Goal: Task Accomplishment & Management: Manage account settings

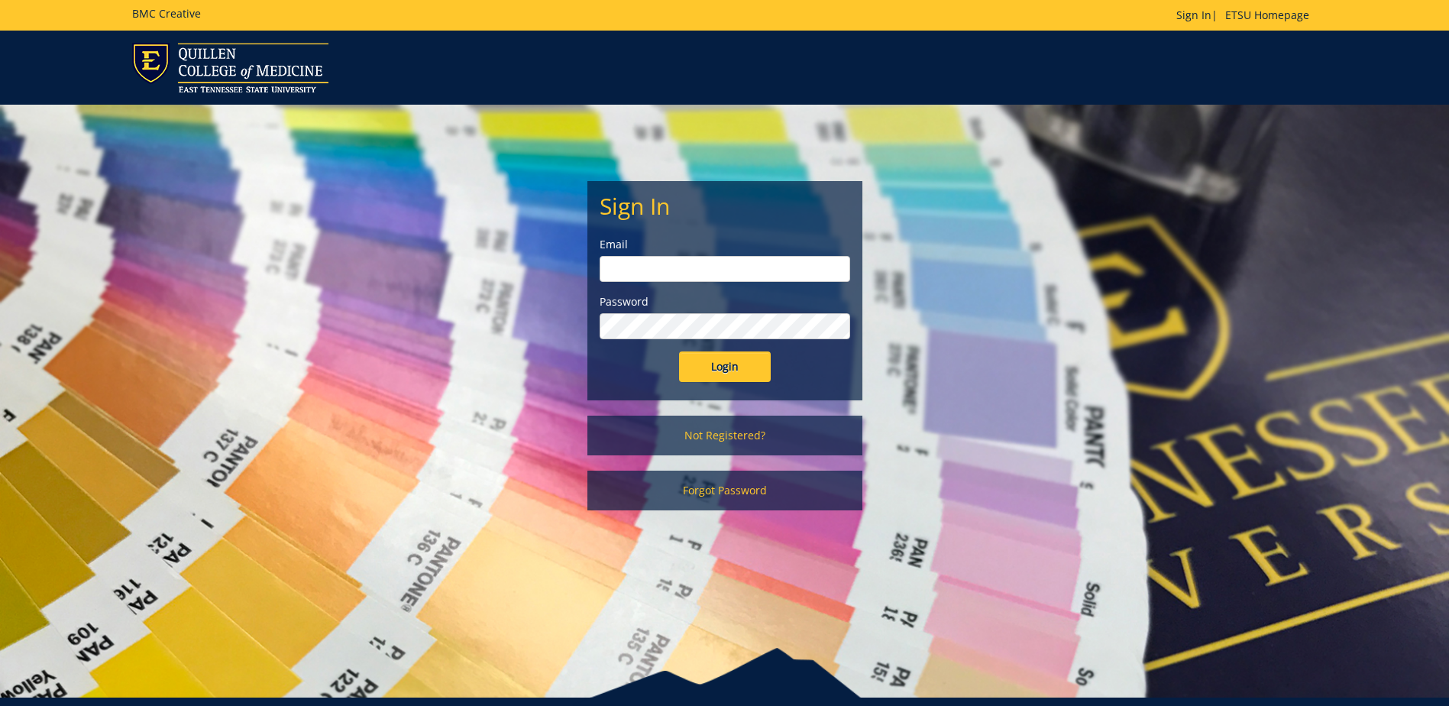
type input "[EMAIL_ADDRESS][DOMAIN_NAME]"
click at [731, 371] on input "Login" at bounding box center [725, 366] width 92 height 31
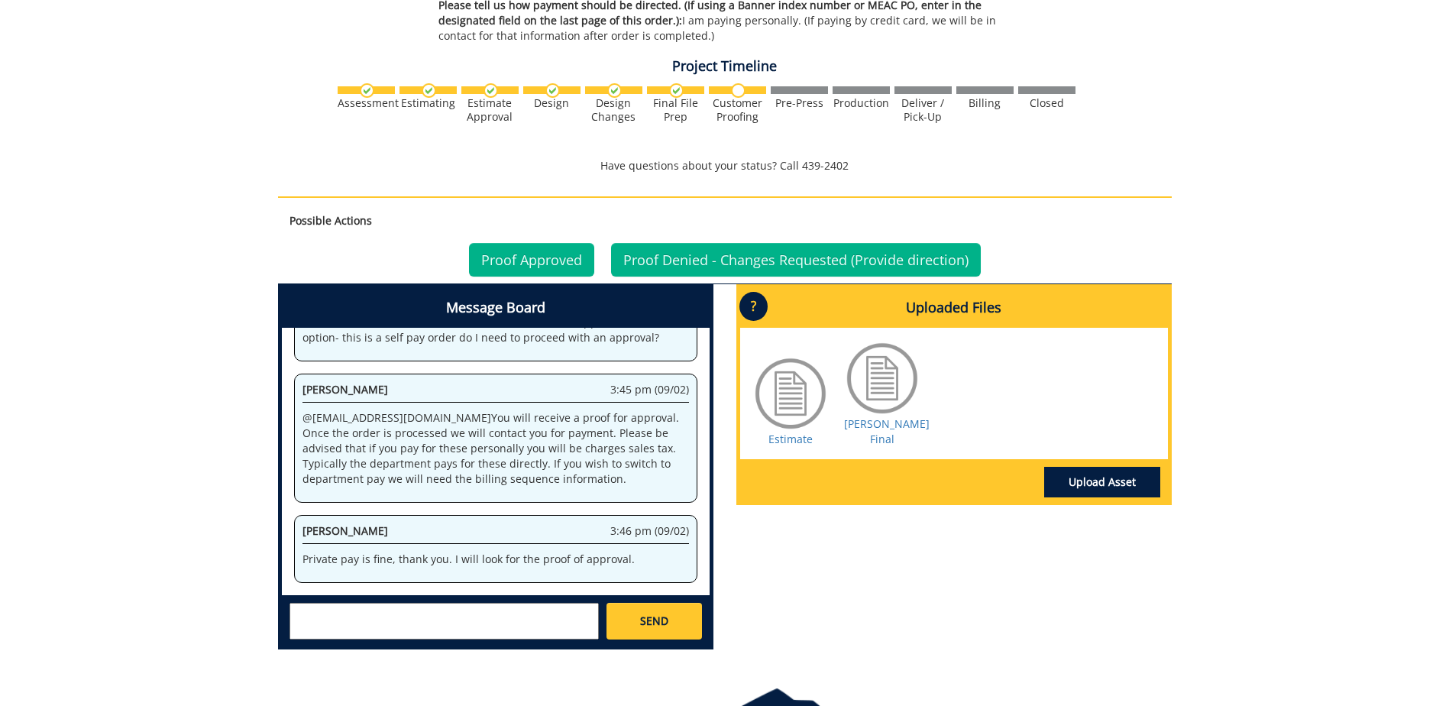
scroll to position [840, 0]
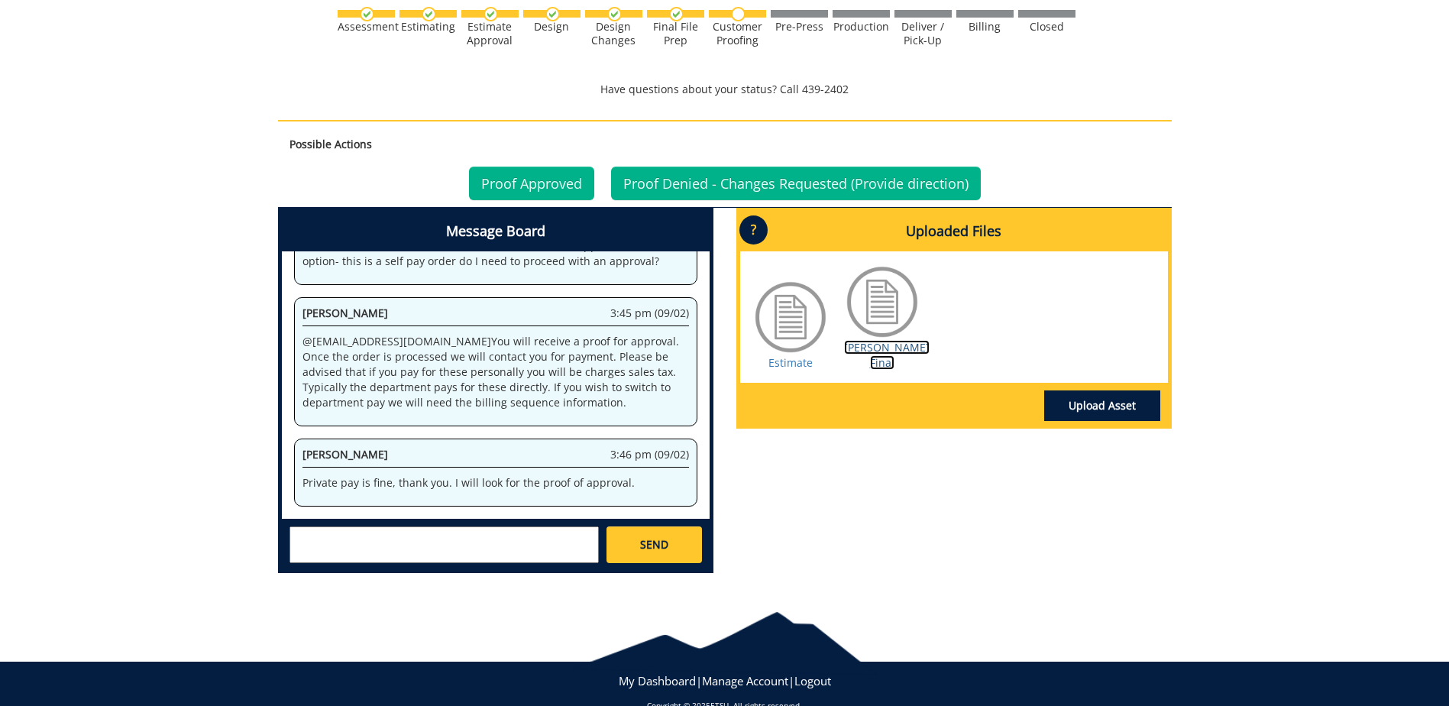
click at [873, 347] on link "[PERSON_NAME] Final" at bounding box center [887, 355] width 86 height 30
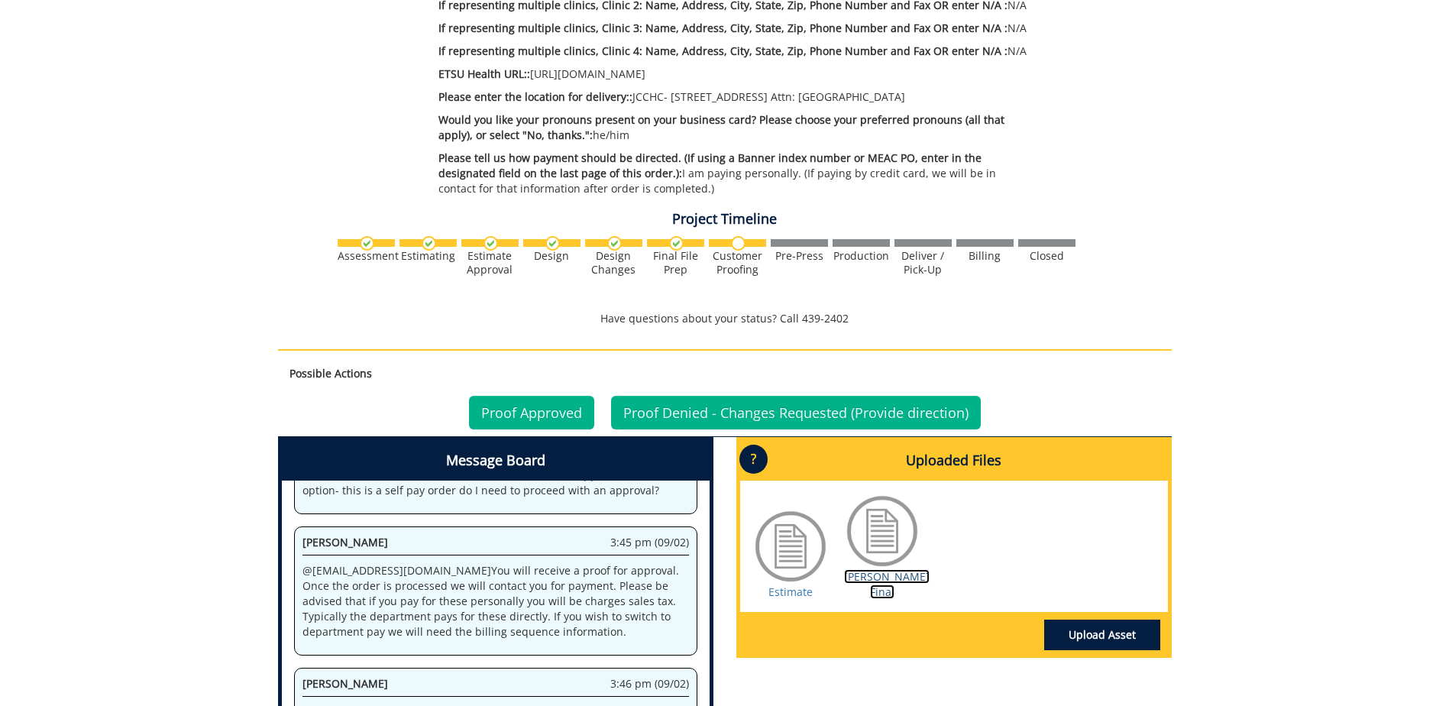
scroll to position [687, 0]
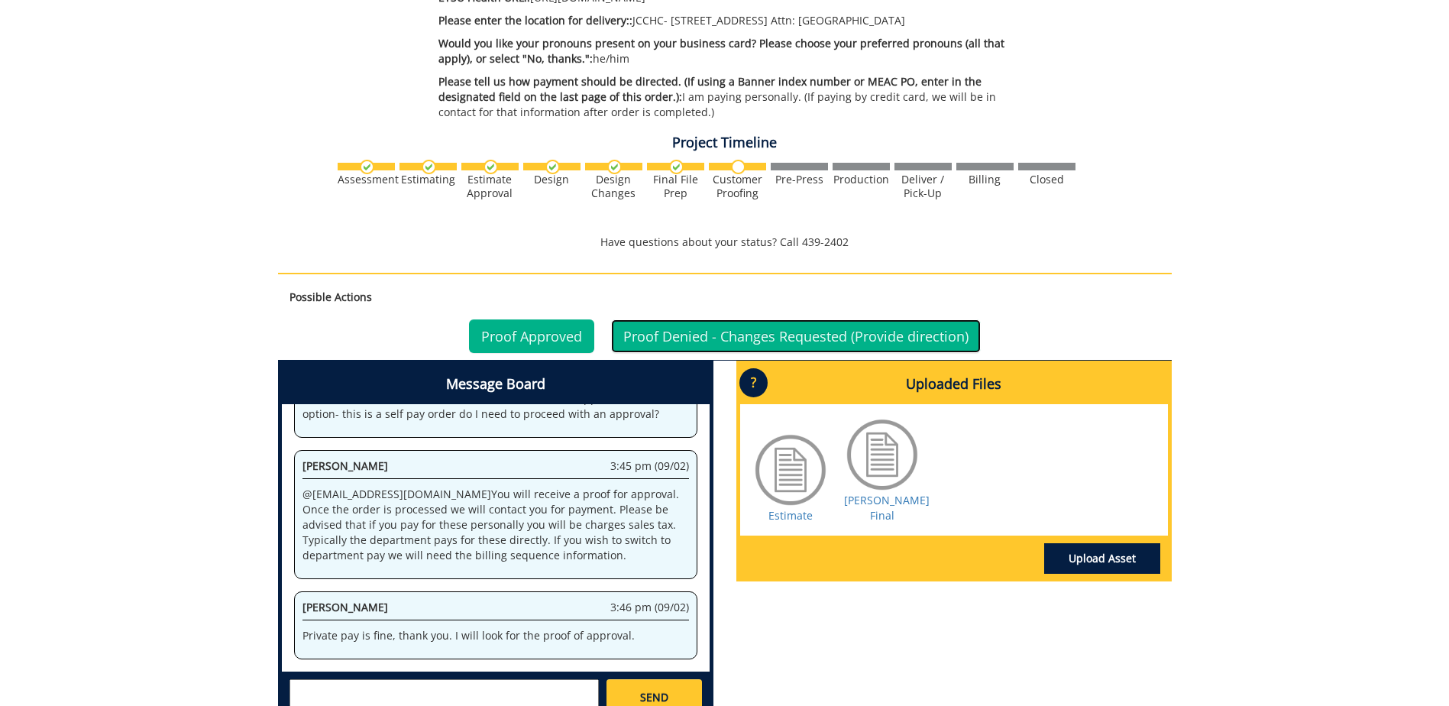
click at [871, 329] on link "Proof Denied - Changes Requested (Provide direction)" at bounding box center [796, 336] width 370 height 34
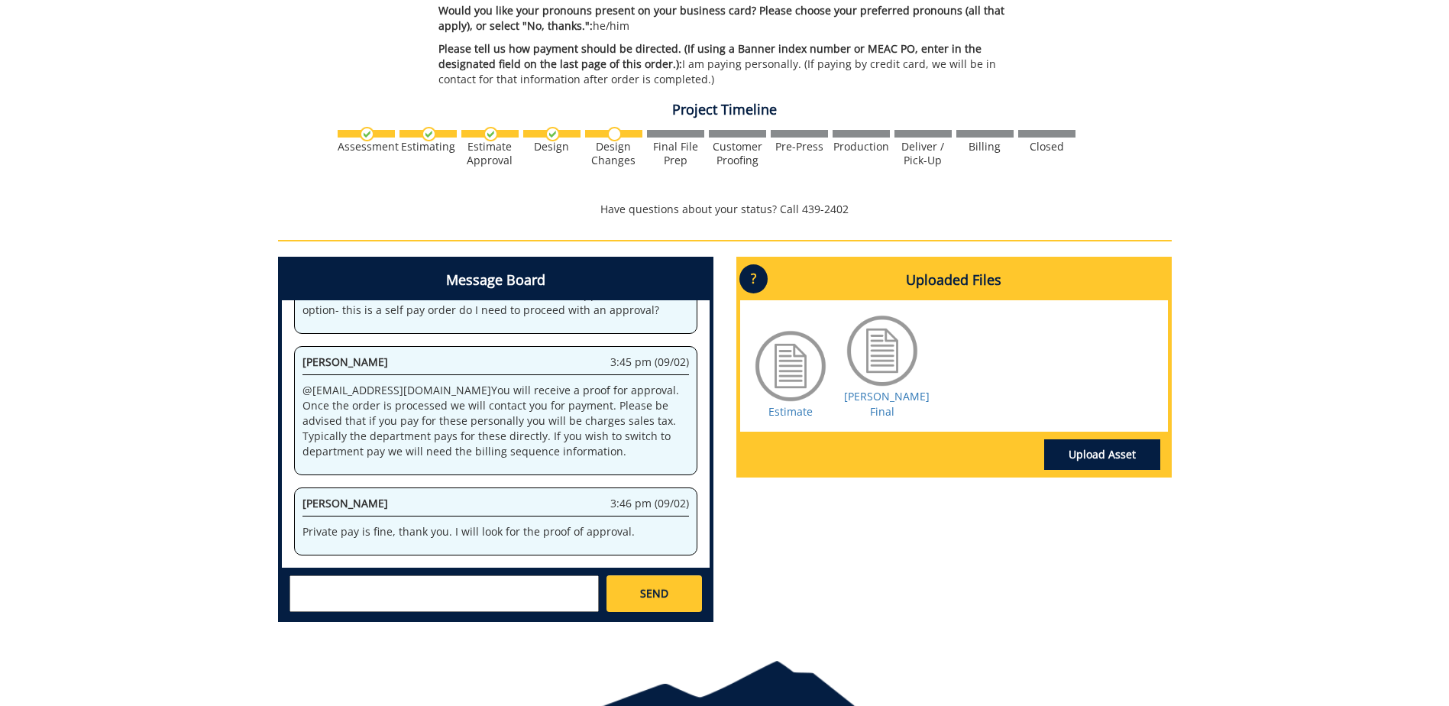
scroll to position [797, 0]
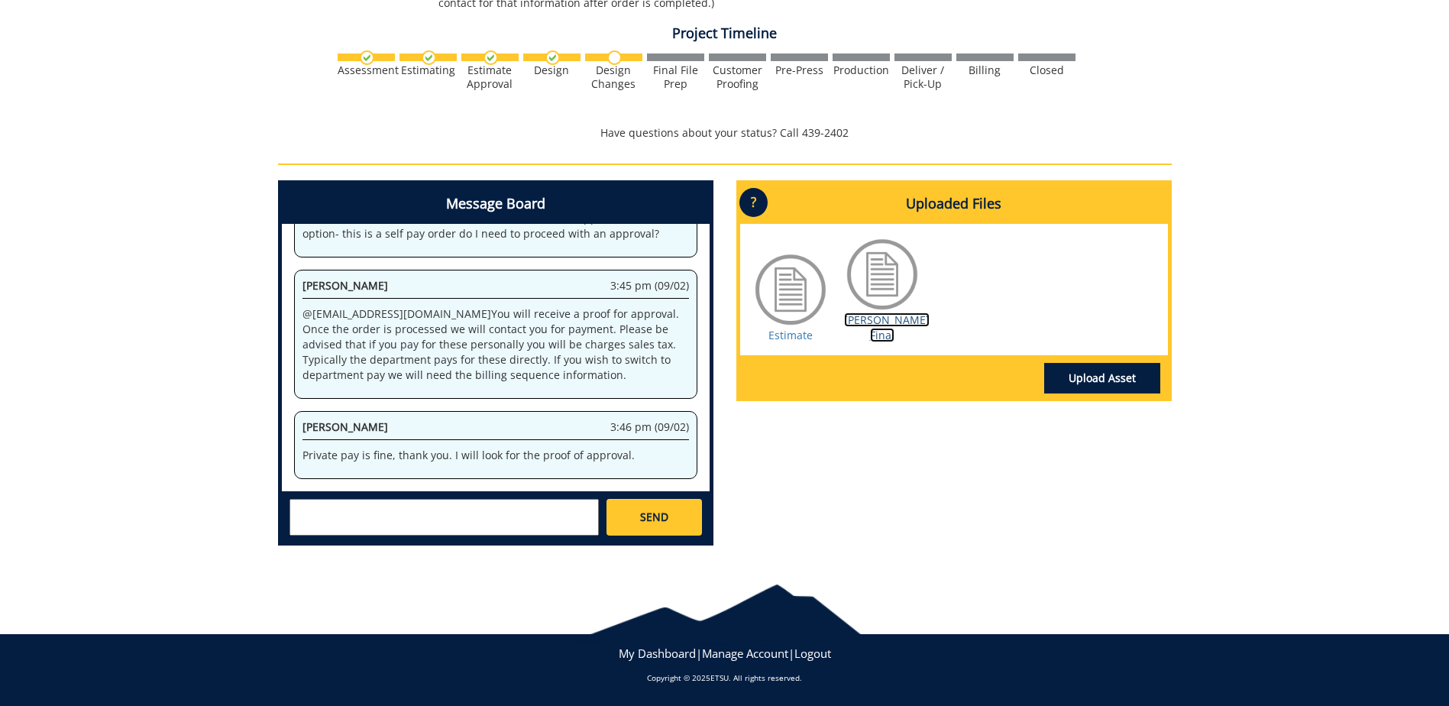
click at [900, 317] on link "[PERSON_NAME] Final" at bounding box center [887, 327] width 86 height 30
click at [465, 517] on textarea at bounding box center [444, 517] width 309 height 37
click at [861, 320] on link "Canter BC Final" at bounding box center [887, 327] width 86 height 30
click at [548, 523] on textarea "Please include pronouns (he/him) as well as my email address. I do not need the…" at bounding box center [444, 517] width 309 height 37
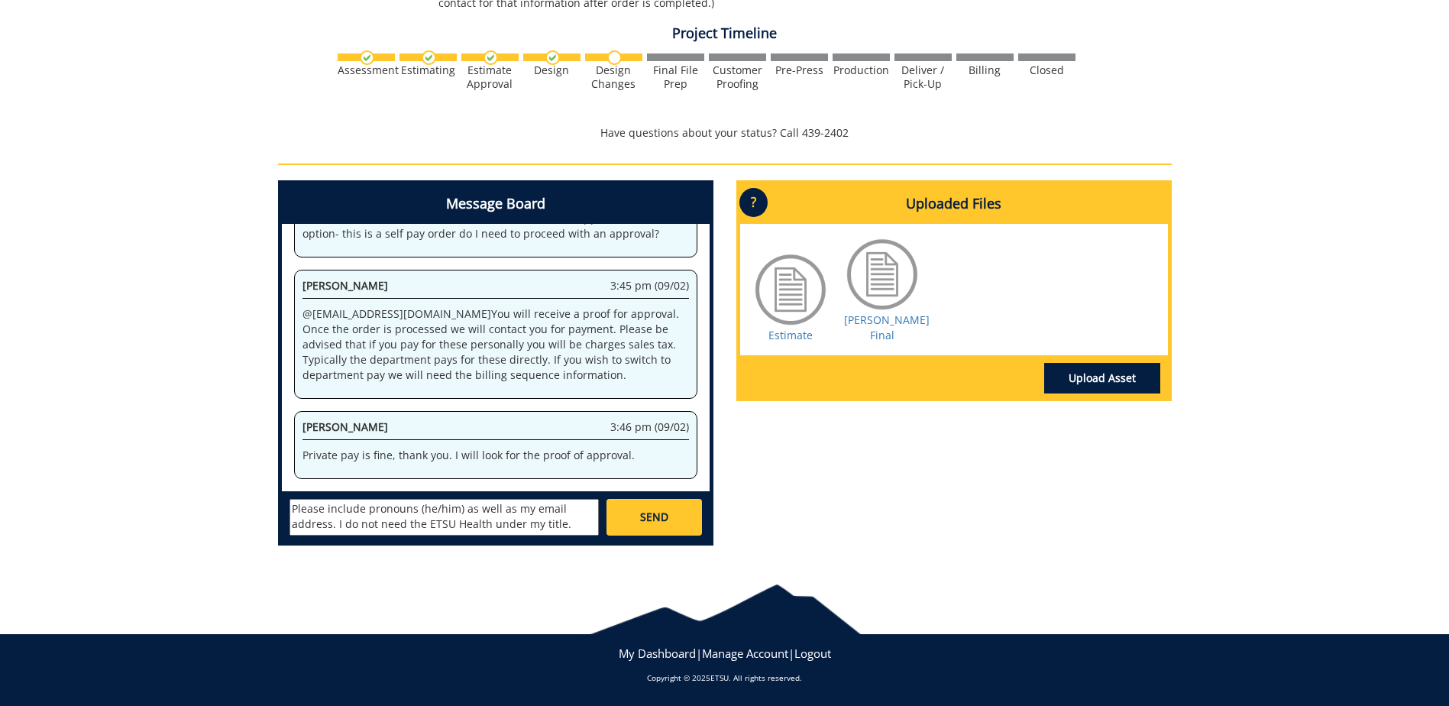
type textarea "Please include pronouns (he/him) as well as my email address. I do not need the…"
click at [632, 510] on link "SEND" at bounding box center [654, 517] width 95 height 37
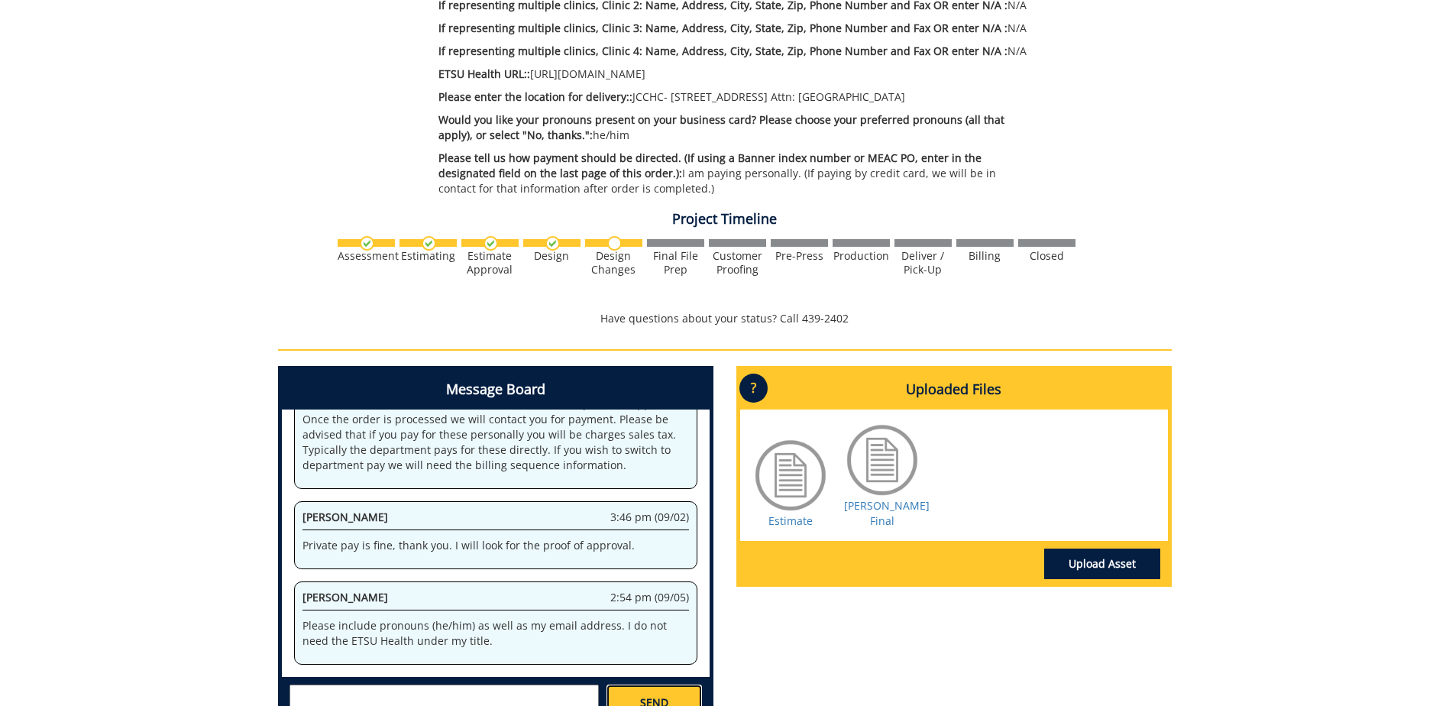
scroll to position [687, 0]
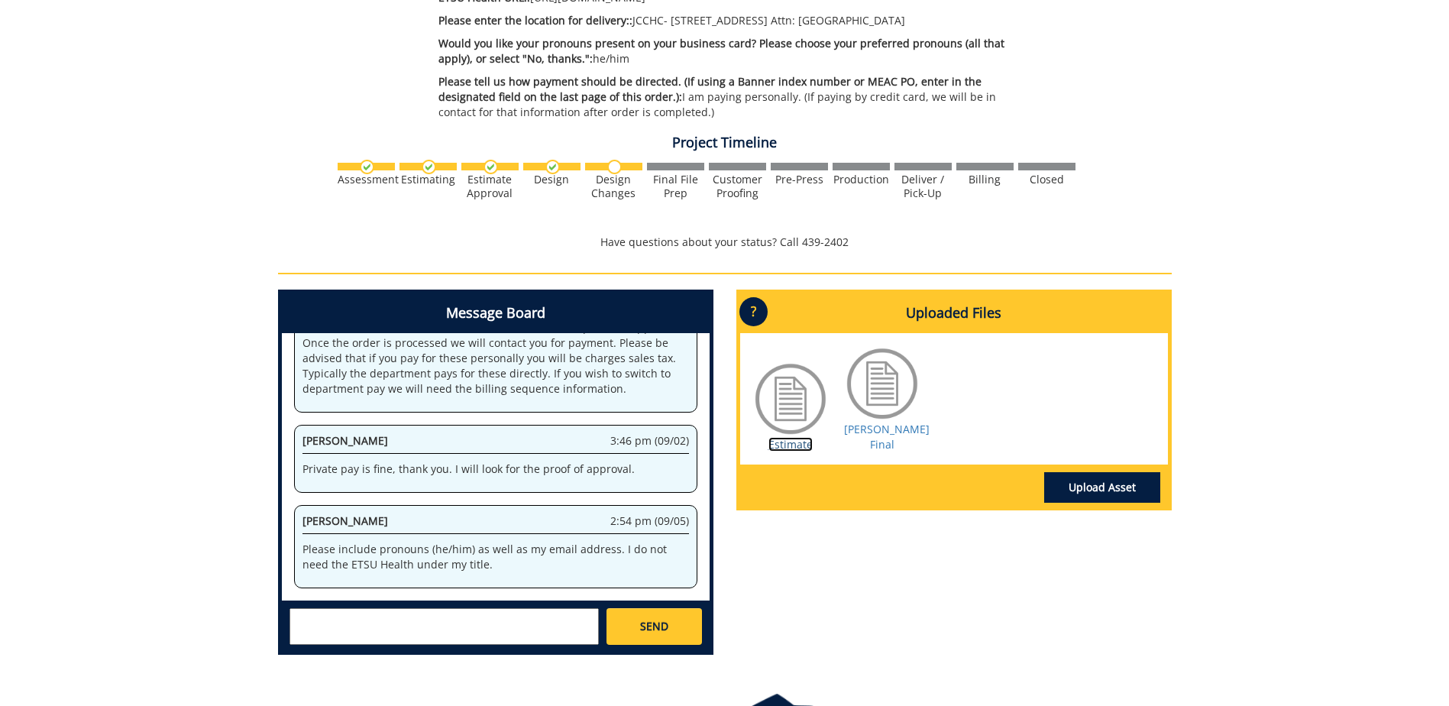
click at [796, 437] on link "Estimate" at bounding box center [790, 444] width 44 height 15
click at [892, 428] on link "[PERSON_NAME] Final" at bounding box center [887, 437] width 86 height 30
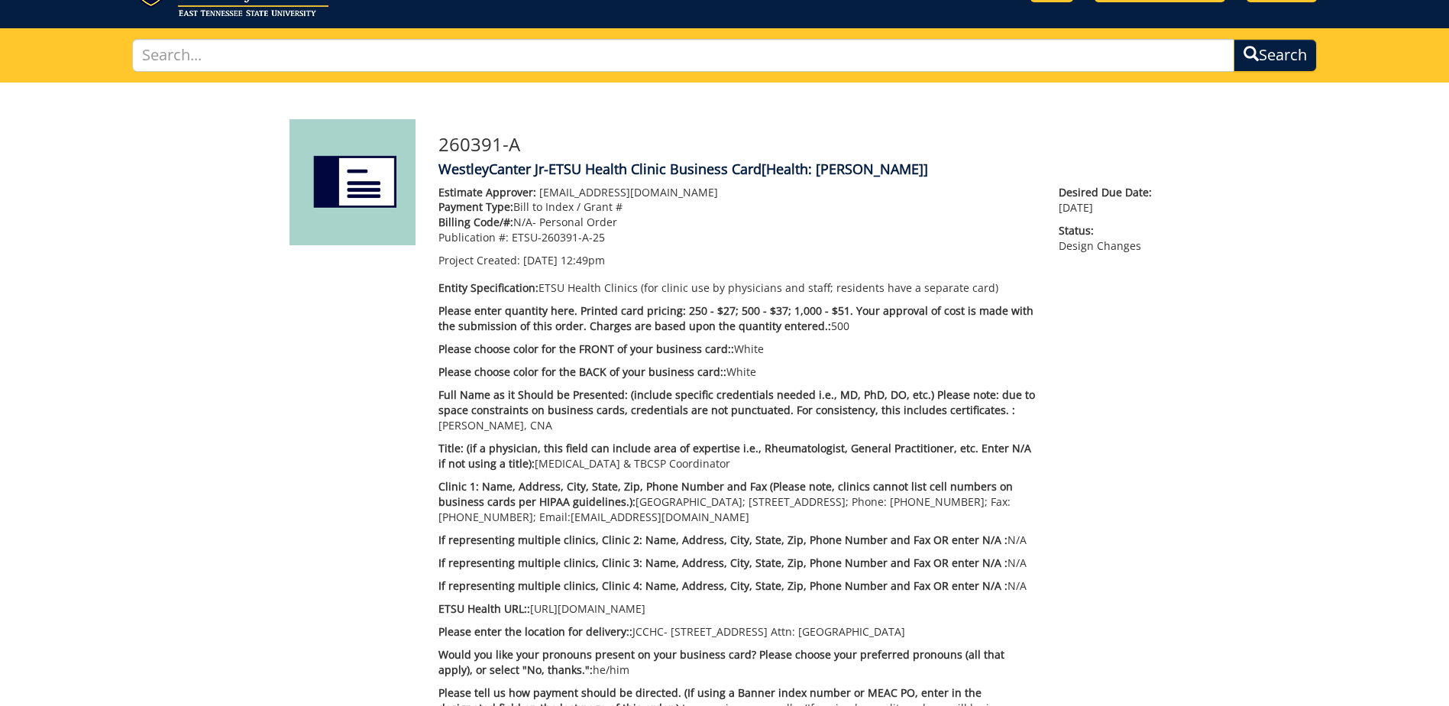
scroll to position [0, 0]
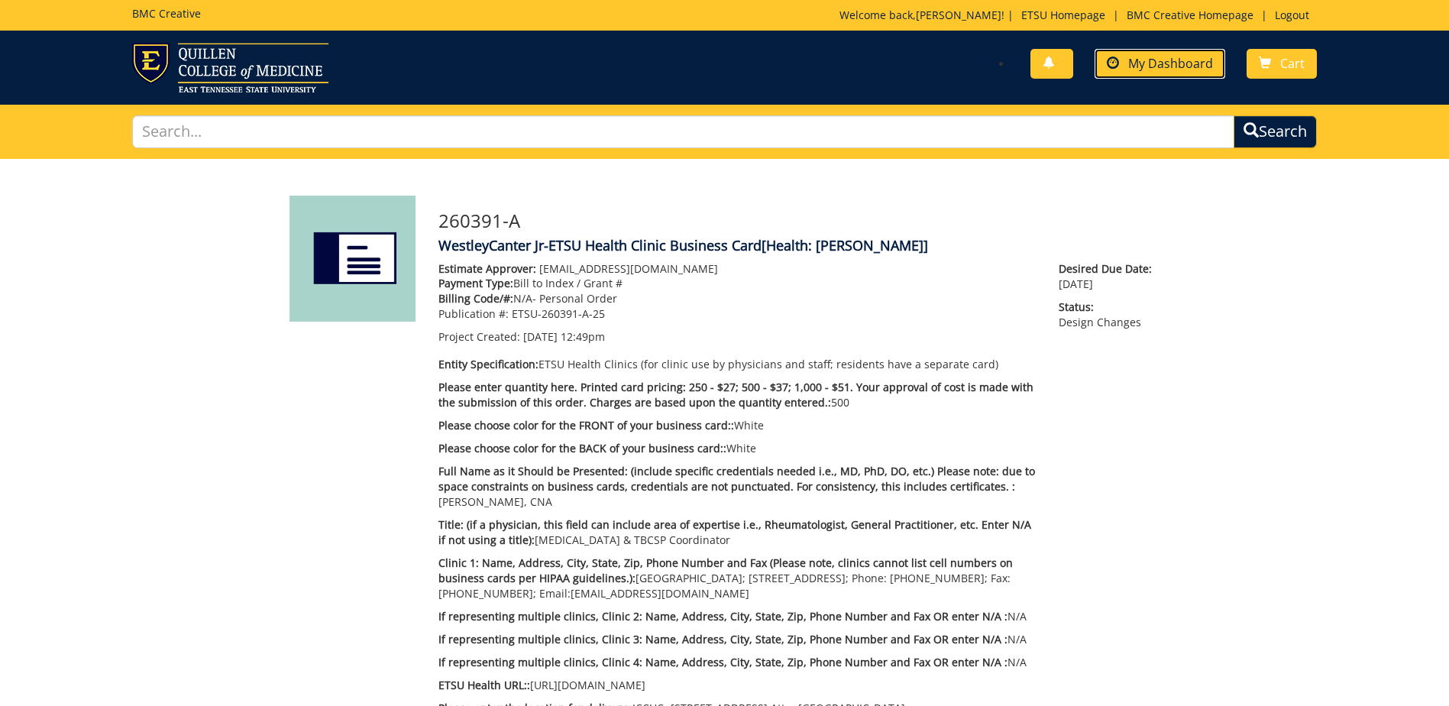
click at [1196, 57] on span "My Dashboard" at bounding box center [1170, 63] width 85 height 17
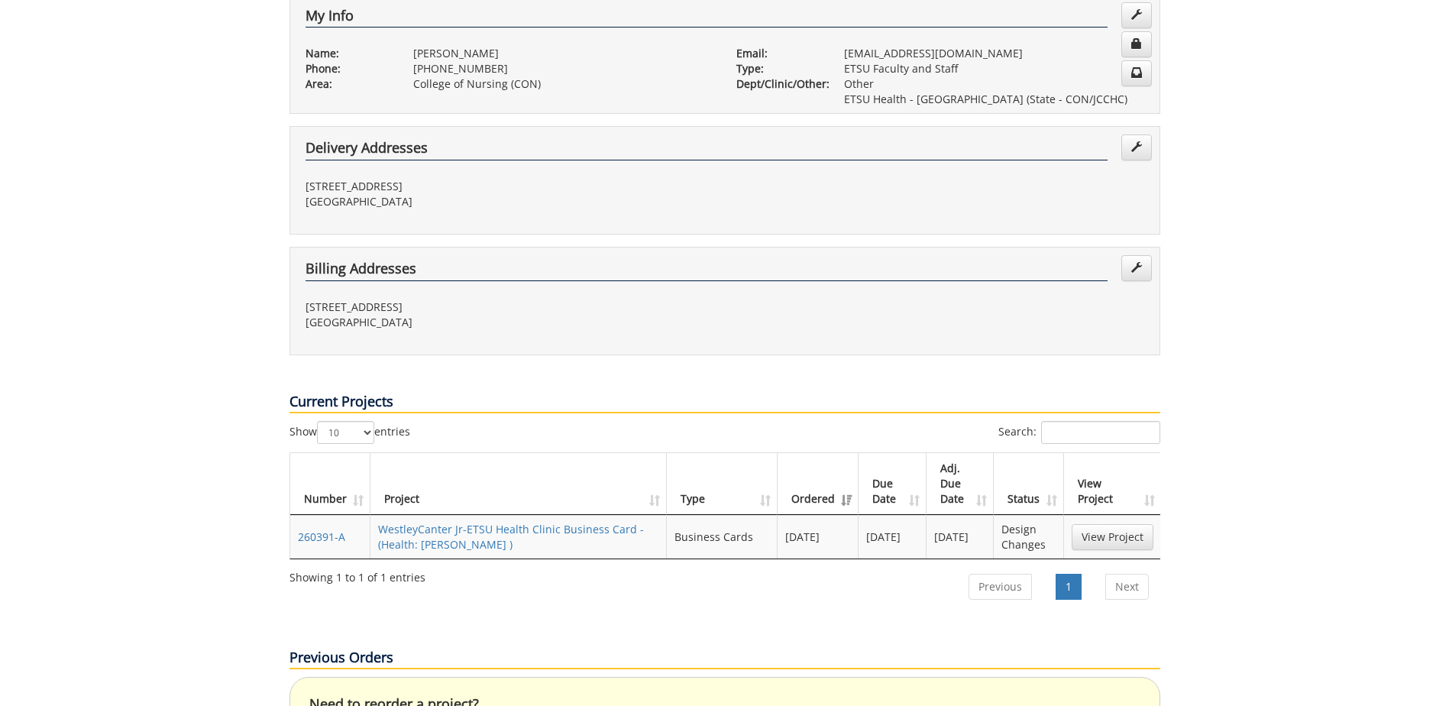
scroll to position [382, 0]
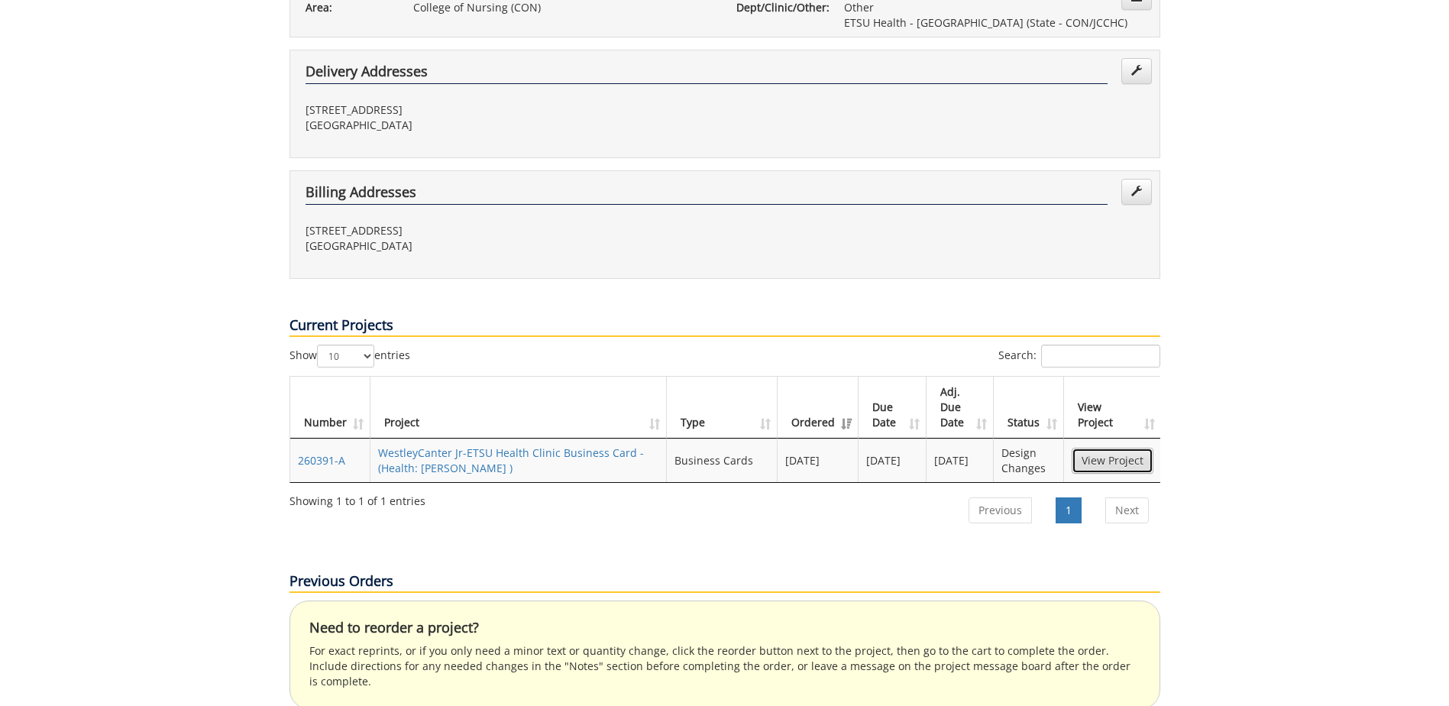
click at [1114, 448] on link "View Project" at bounding box center [1113, 461] width 82 height 26
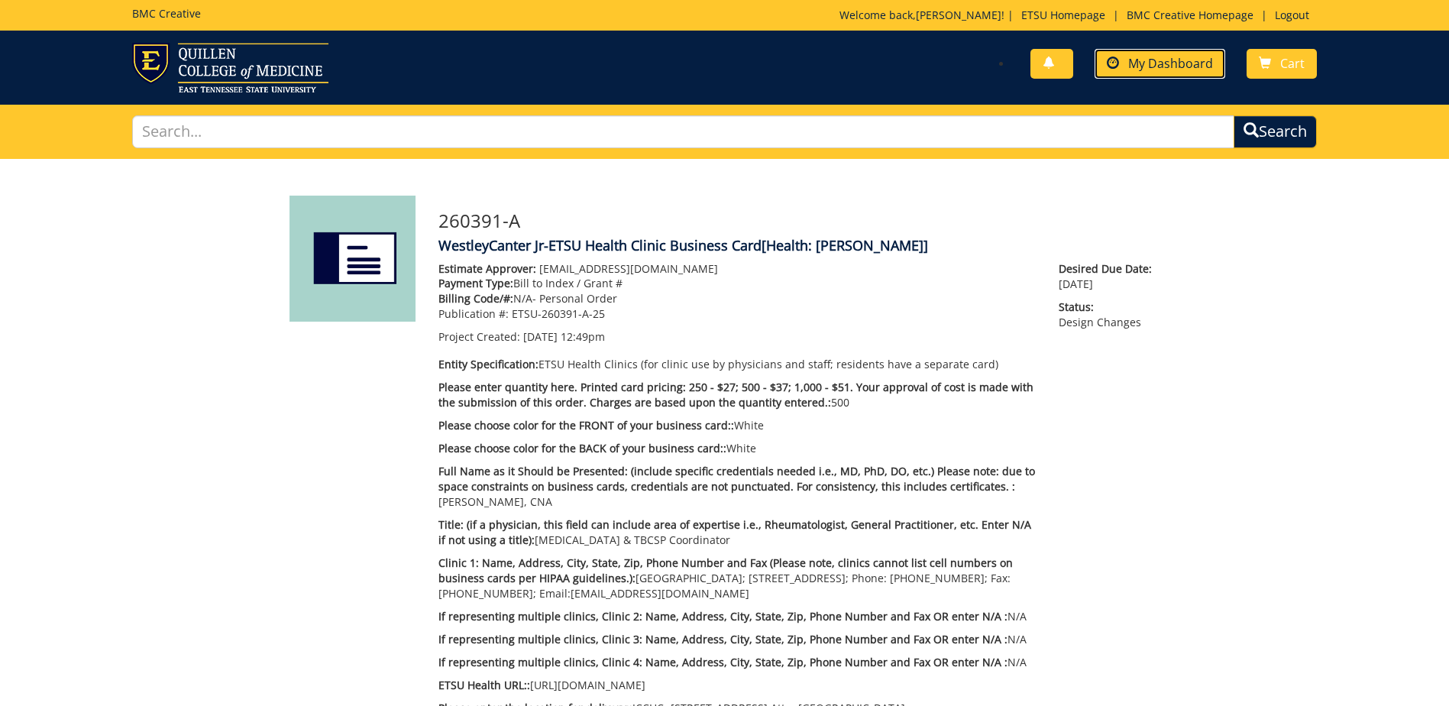
click at [1148, 63] on span "My Dashboard" at bounding box center [1170, 63] width 85 height 17
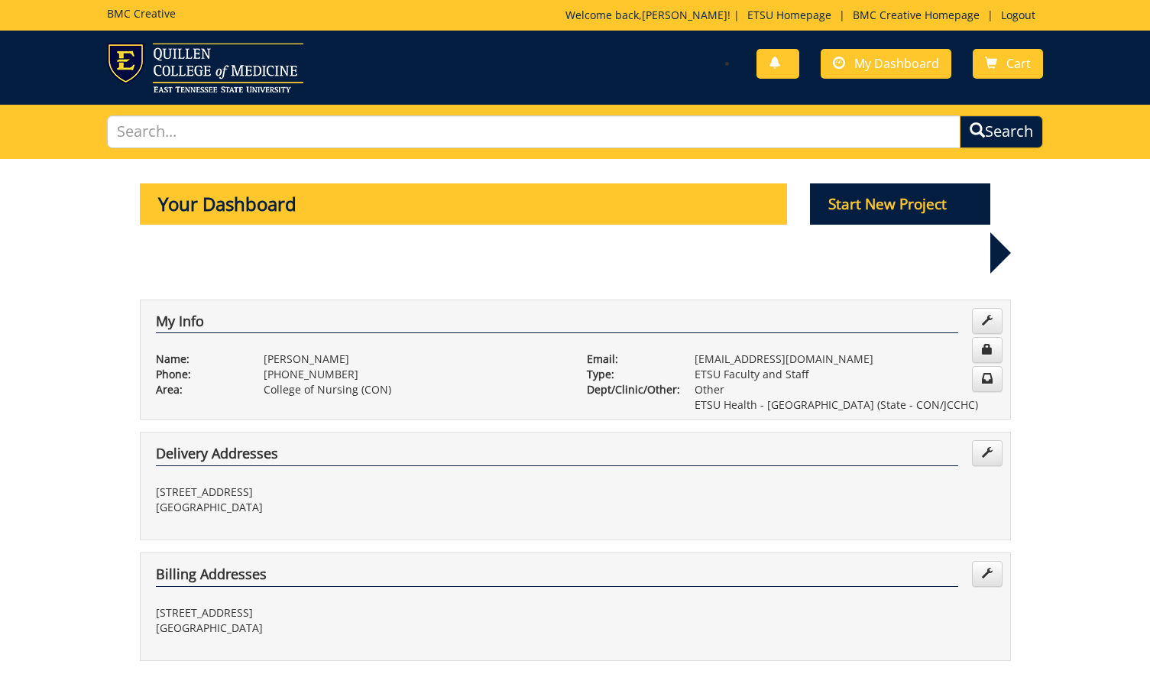
click at [850, 60] on link "My Dashboard" at bounding box center [885, 64] width 131 height 30
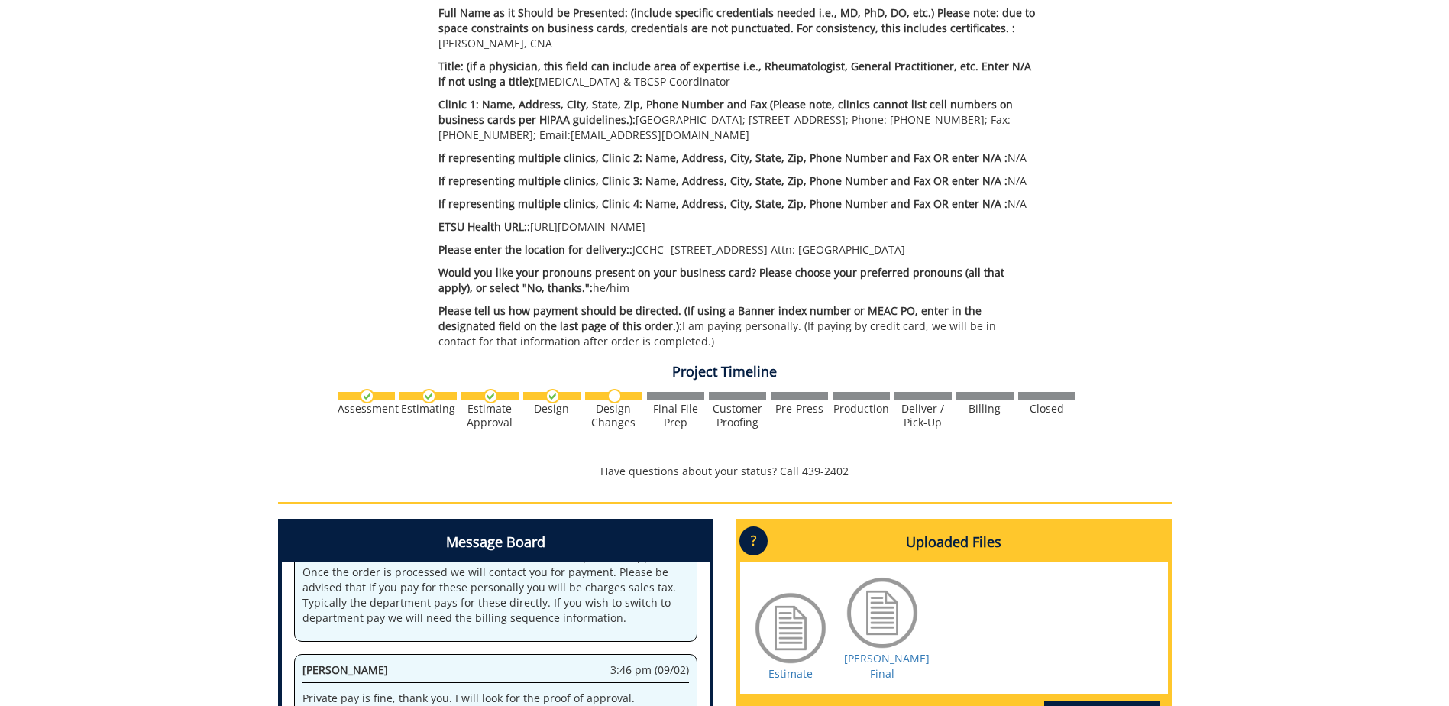
scroll to position [797, 0]
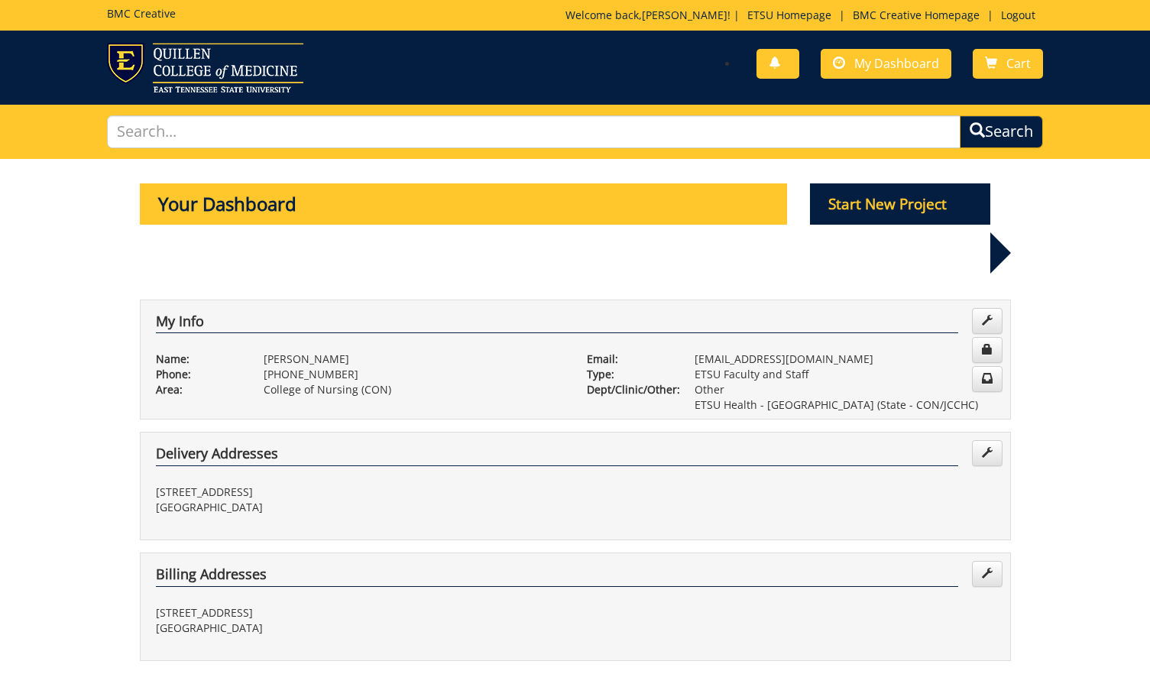
scroll to position [535, 0]
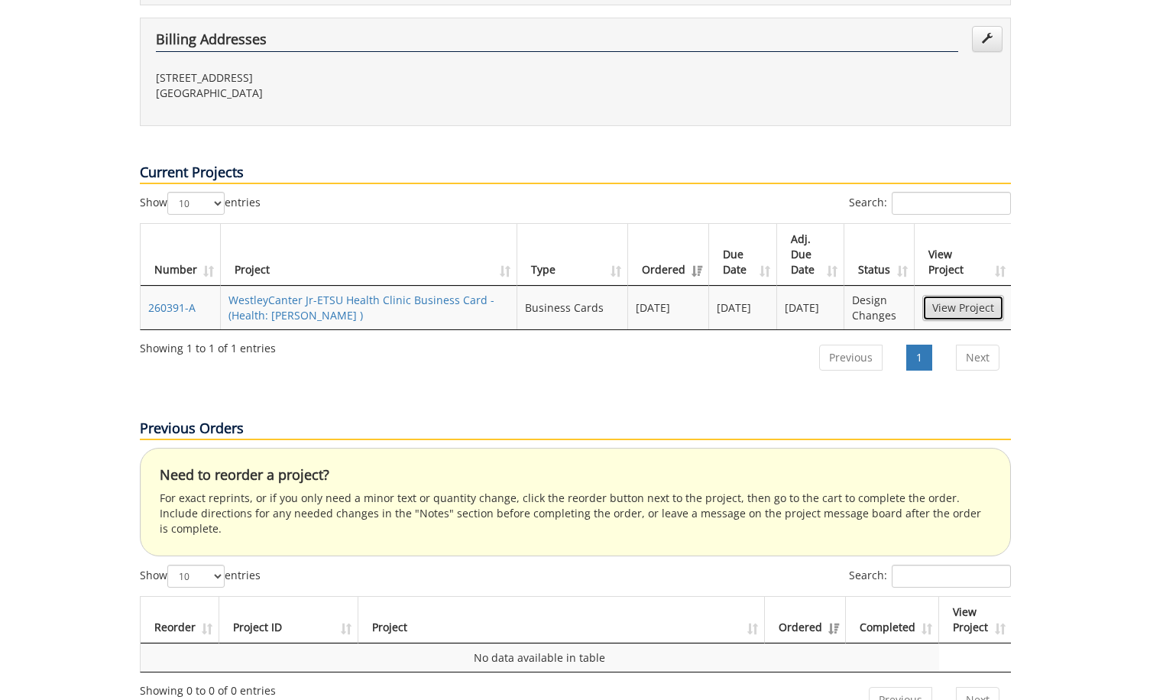
click at [943, 295] on link "View Project" at bounding box center [963, 308] width 82 height 26
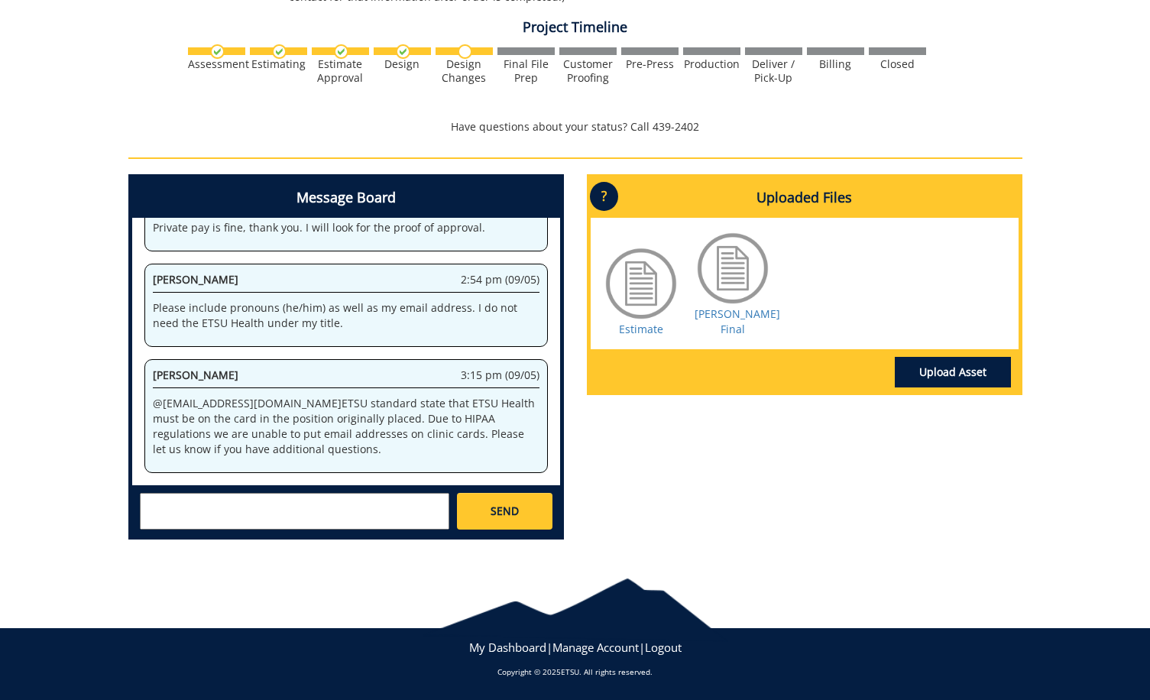
scroll to position [726, 0]
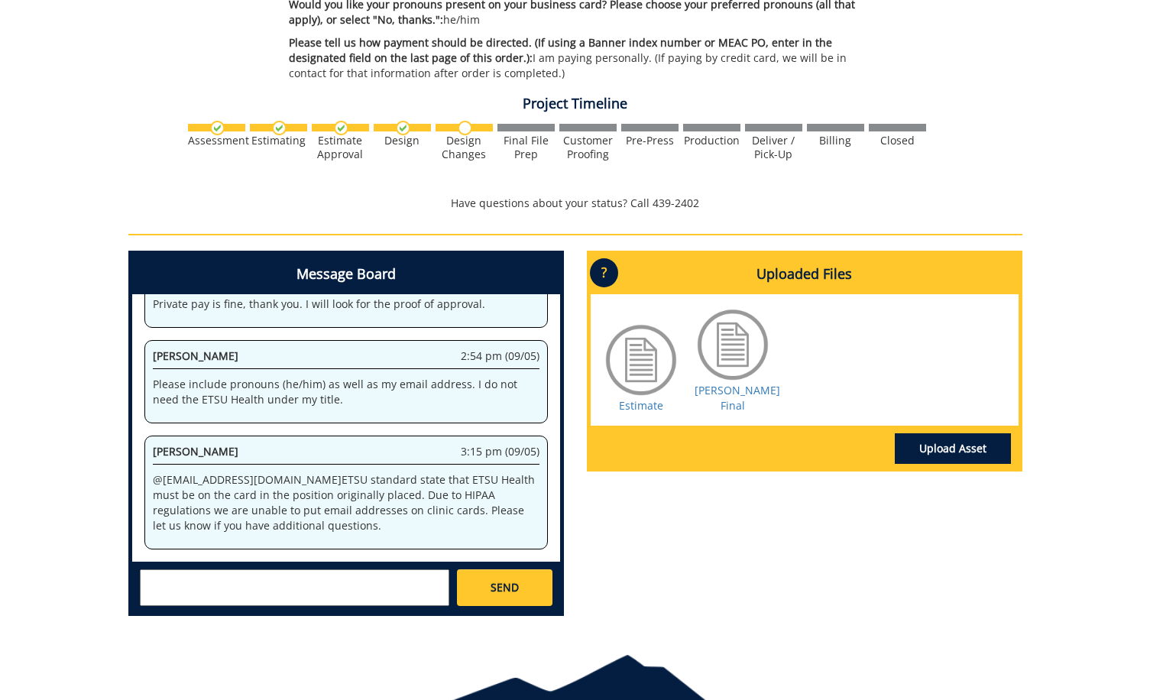
click at [286, 571] on textarea at bounding box center [294, 587] width 309 height 37
type textarea "c"
type textarea "Can you enter my pronouns, or no? If so, then we can move onto the next step wi…"
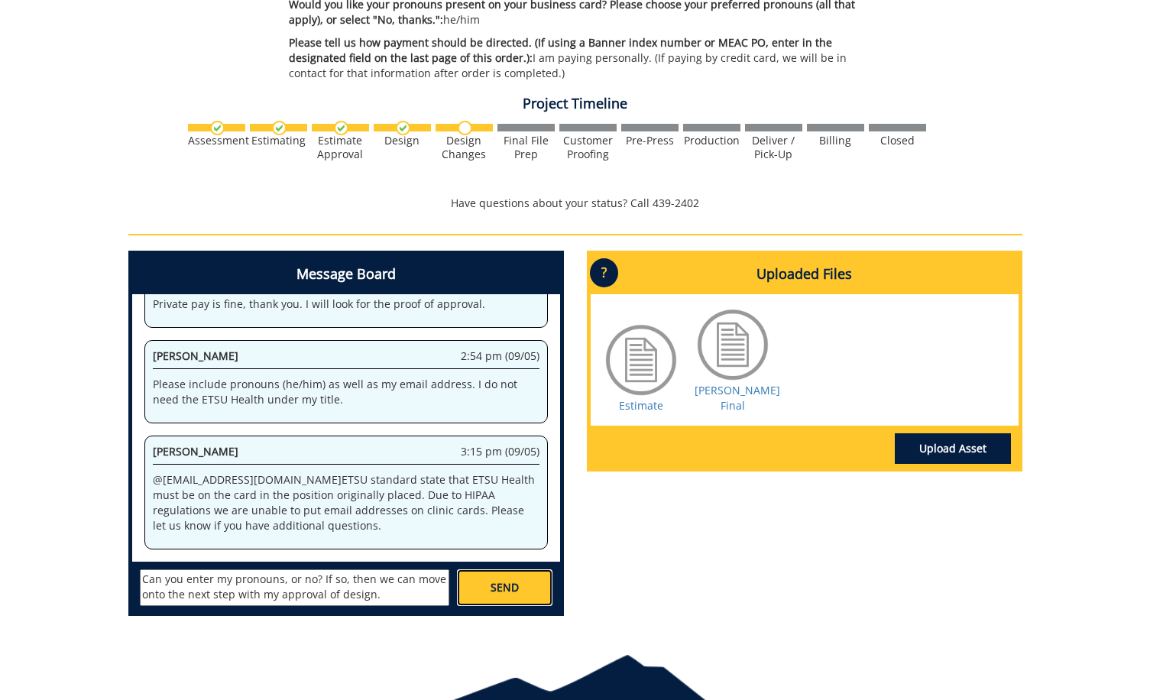
click at [493, 591] on span "SEND" at bounding box center [504, 587] width 28 height 15
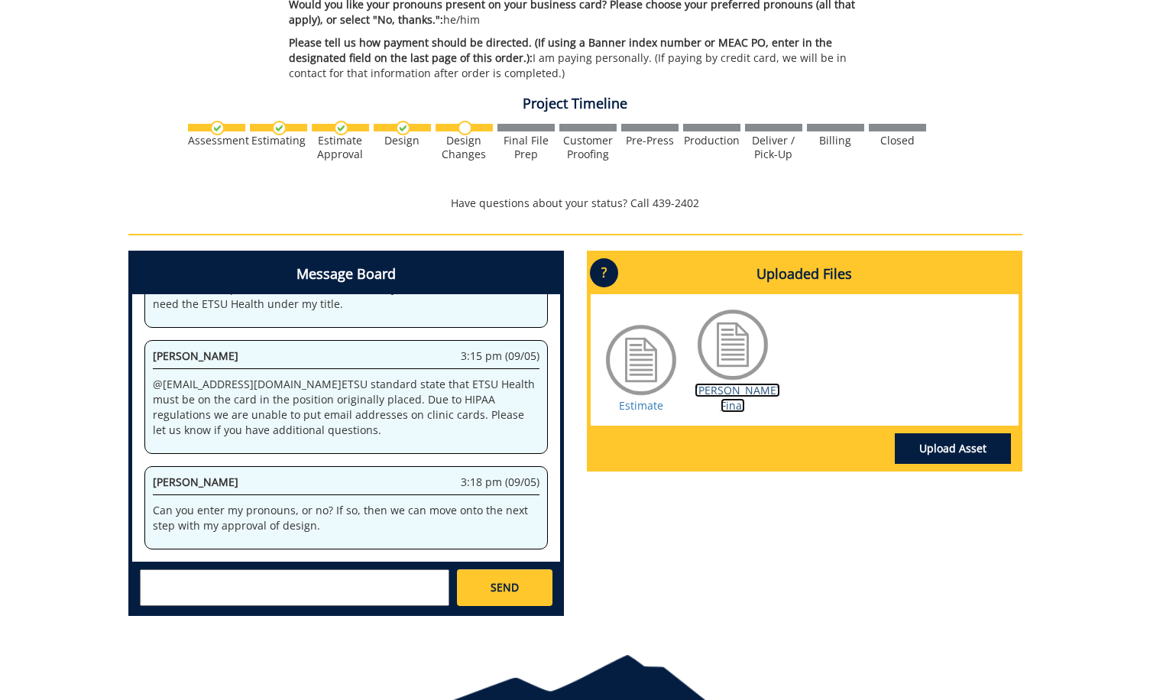
click at [757, 393] on link "[PERSON_NAME] Final" at bounding box center [737, 398] width 86 height 30
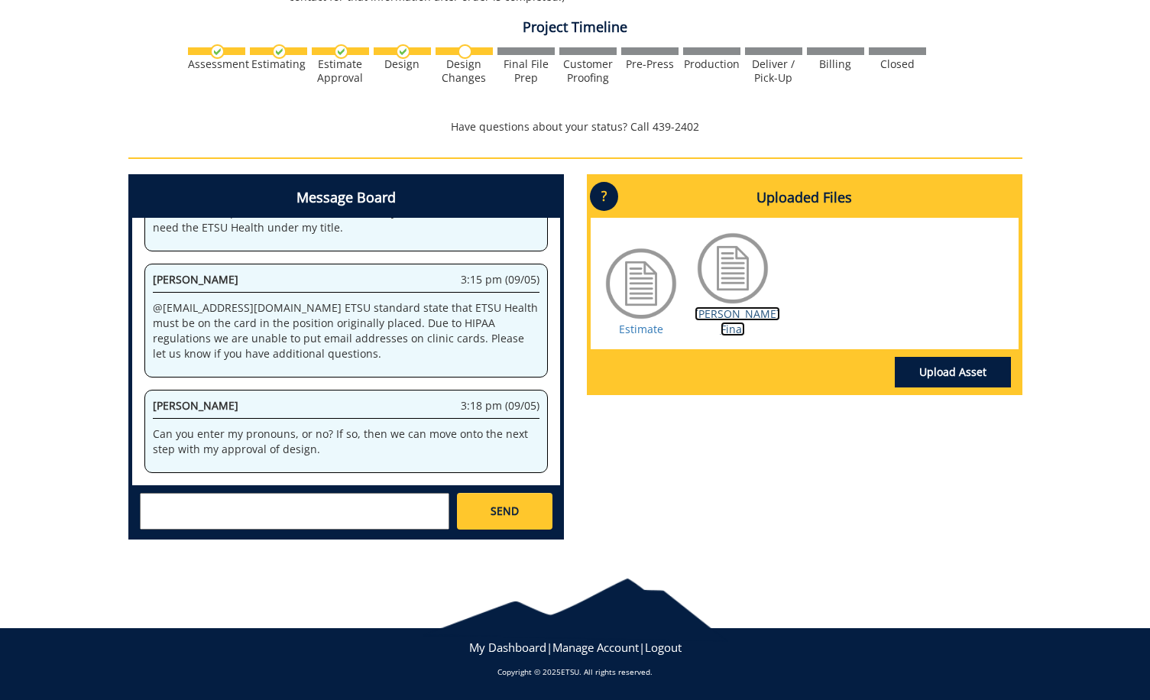
scroll to position [8273, 0]
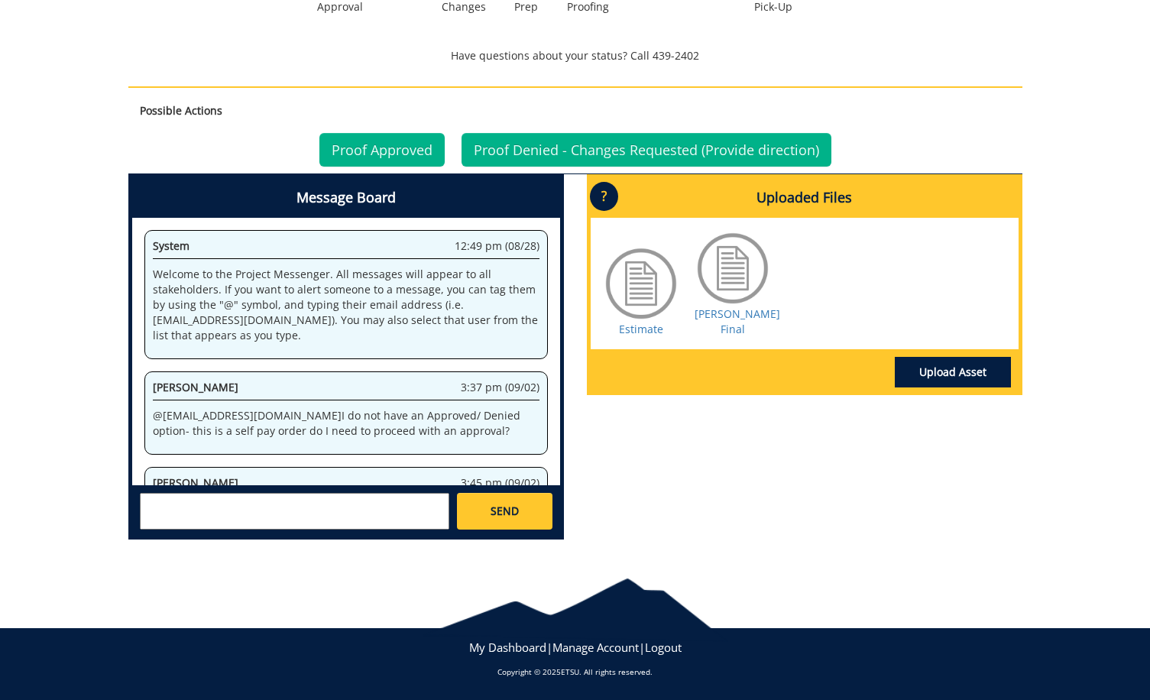
scroll to position [520, 0]
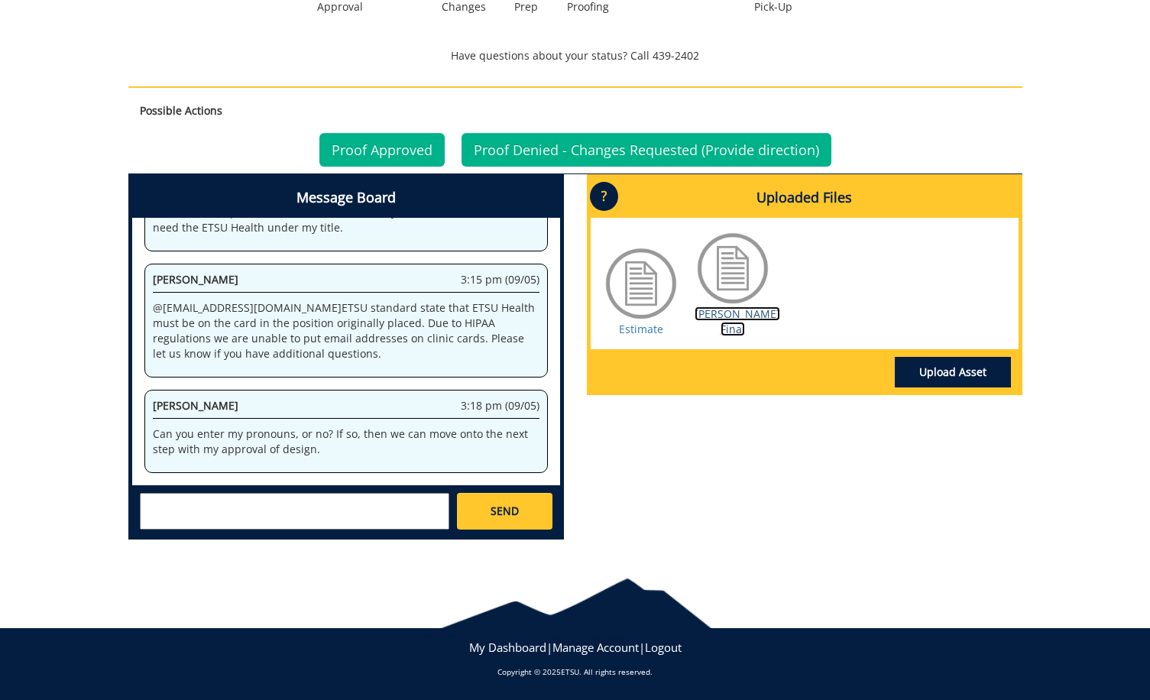
click at [741, 317] on link "[PERSON_NAME] Final" at bounding box center [737, 321] width 86 height 30
click at [355, 150] on link "Proof Approved" at bounding box center [381, 150] width 125 height 34
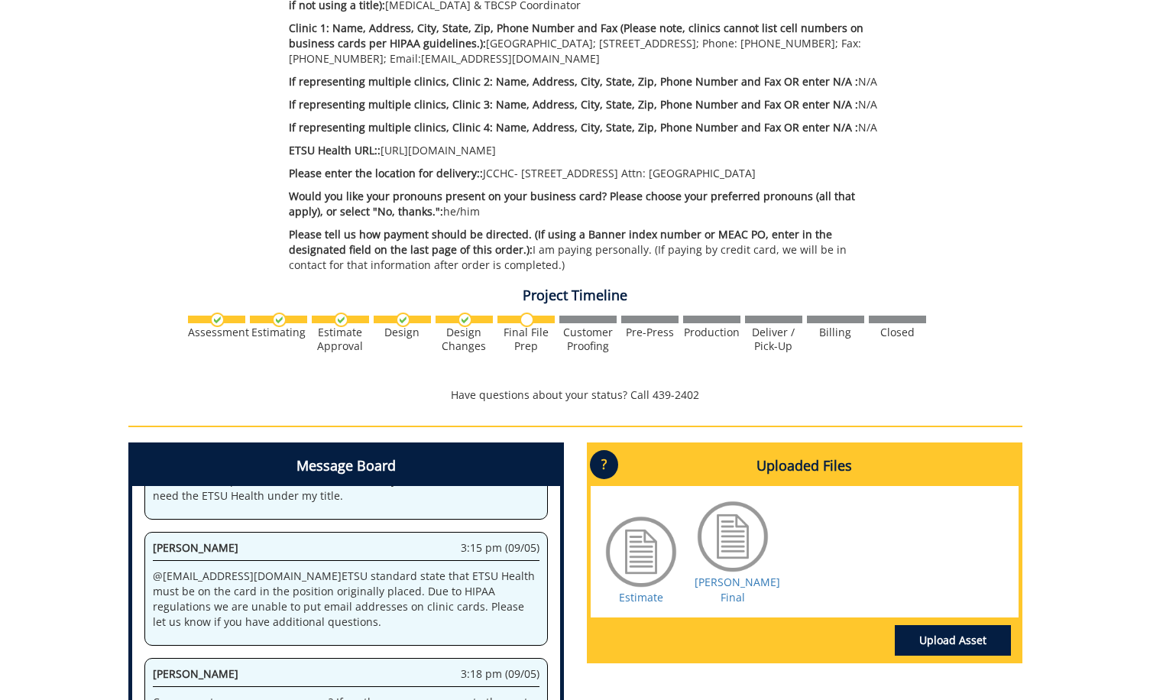
scroll to position [803, 0]
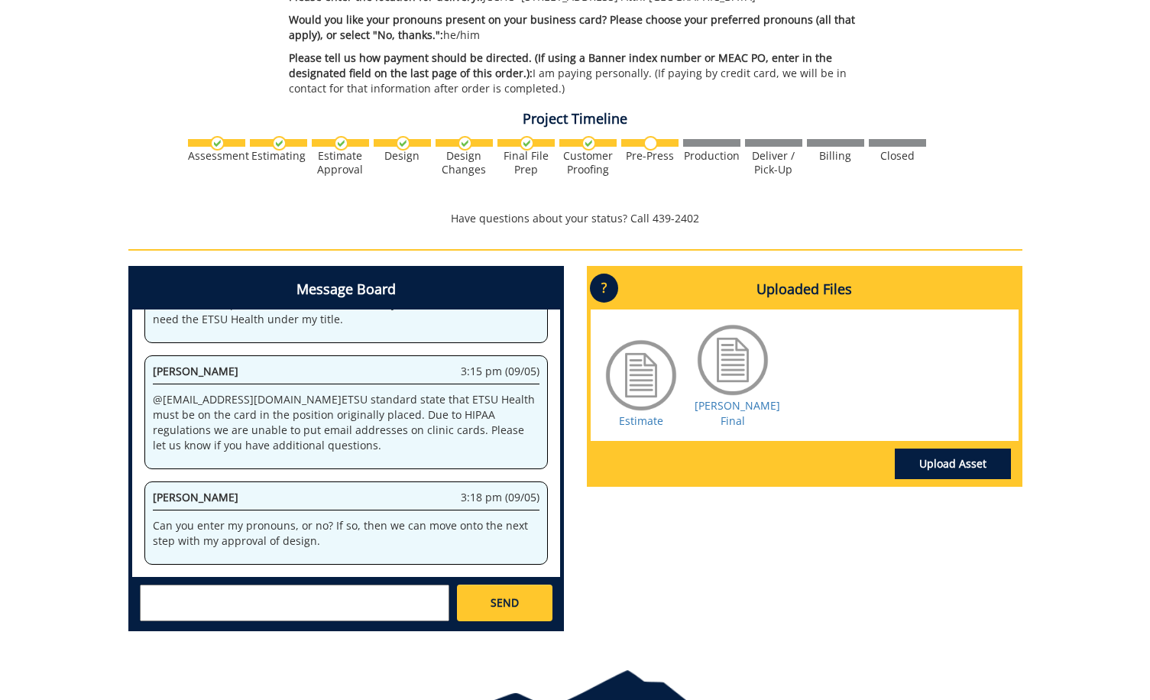
scroll to position [788, 0]
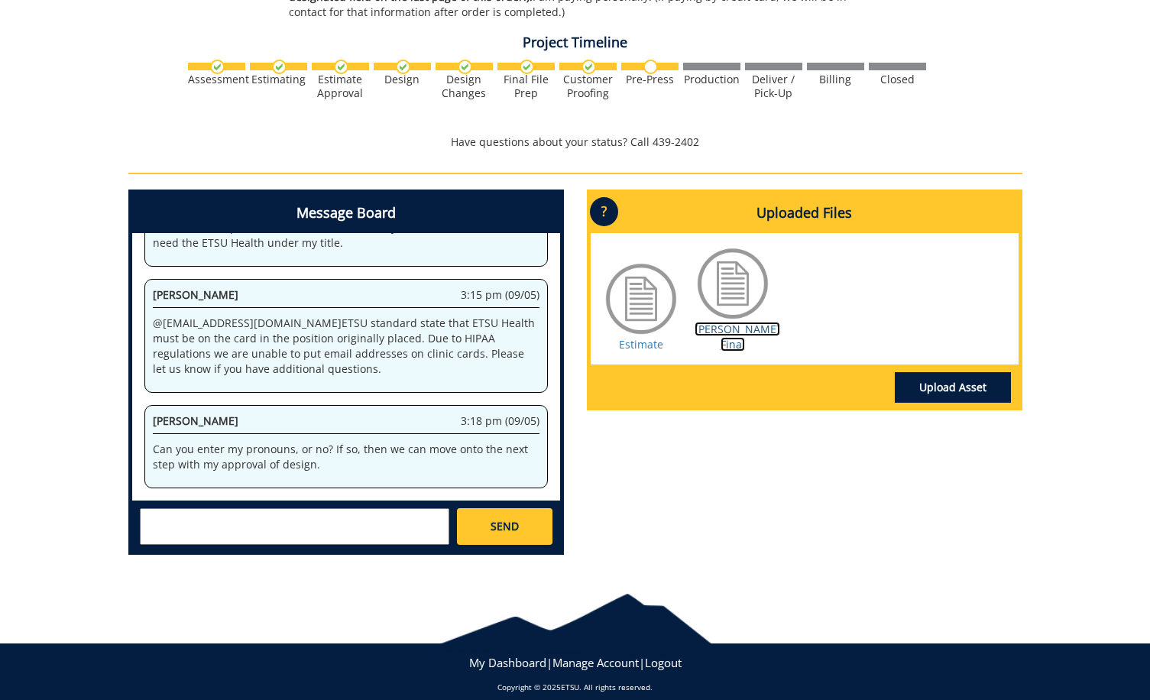
click at [738, 330] on link "[PERSON_NAME] Final" at bounding box center [737, 337] width 86 height 30
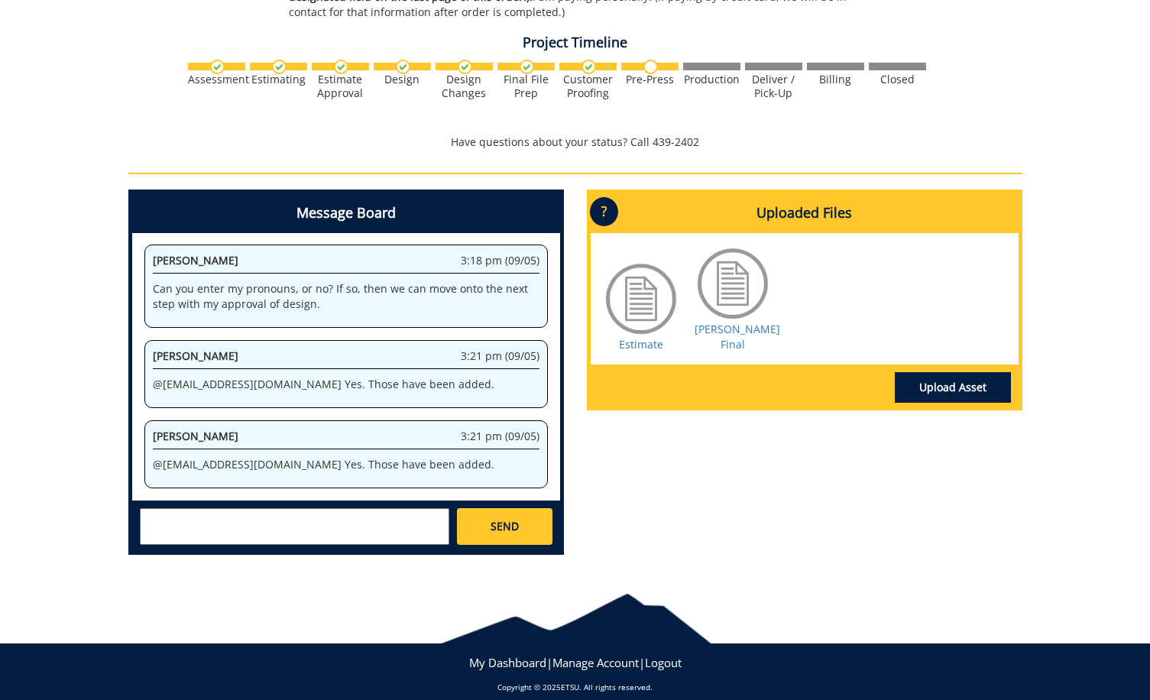
click at [354, 519] on textarea at bounding box center [294, 526] width 309 height 37
type textarea "t"
type textarea "Thank you, design has been approved."
click at [518, 527] on span "SEND" at bounding box center [504, 526] width 28 height 15
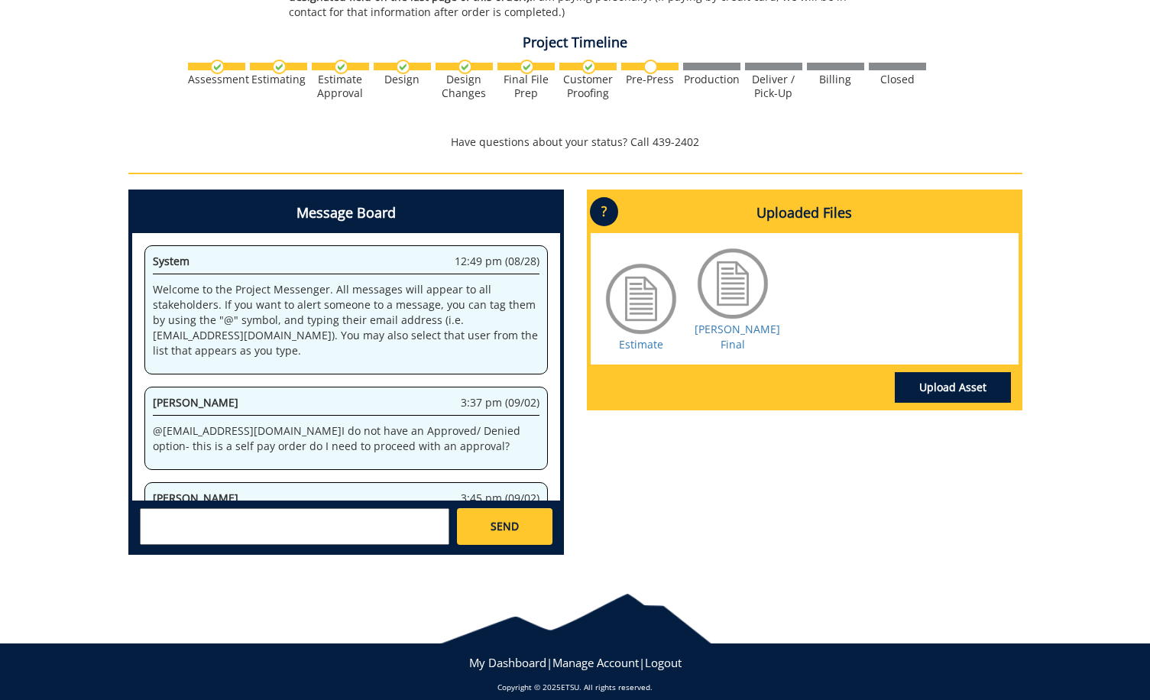
scroll to position [681, 0]
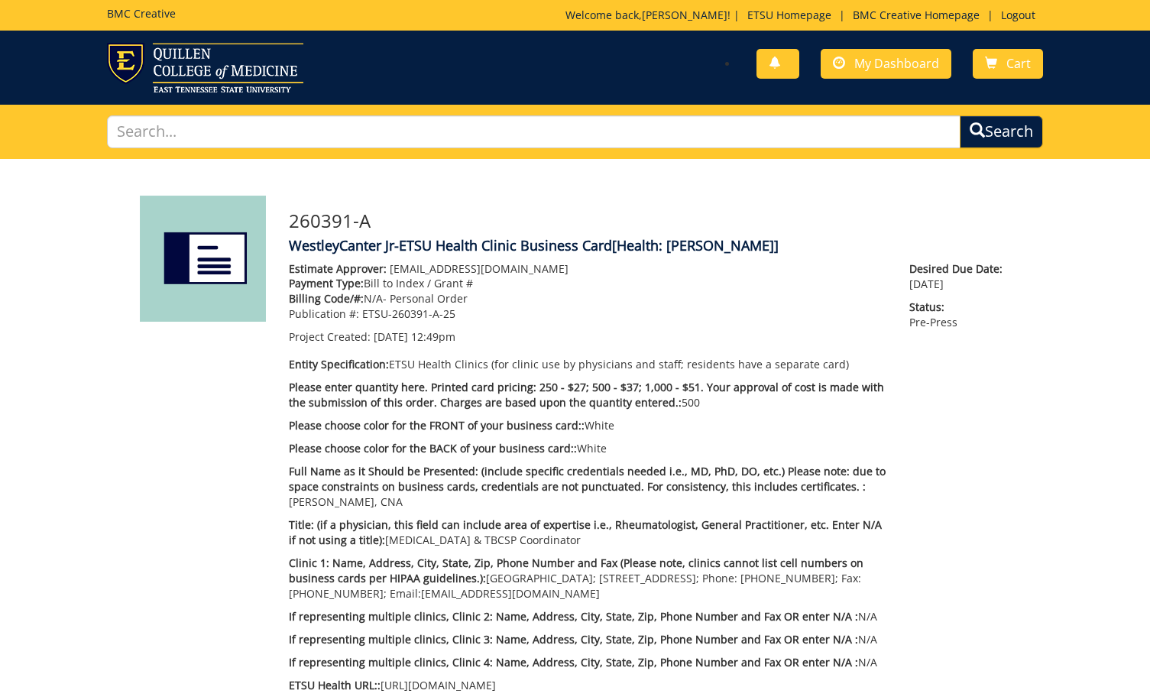
scroll to position [611, 0]
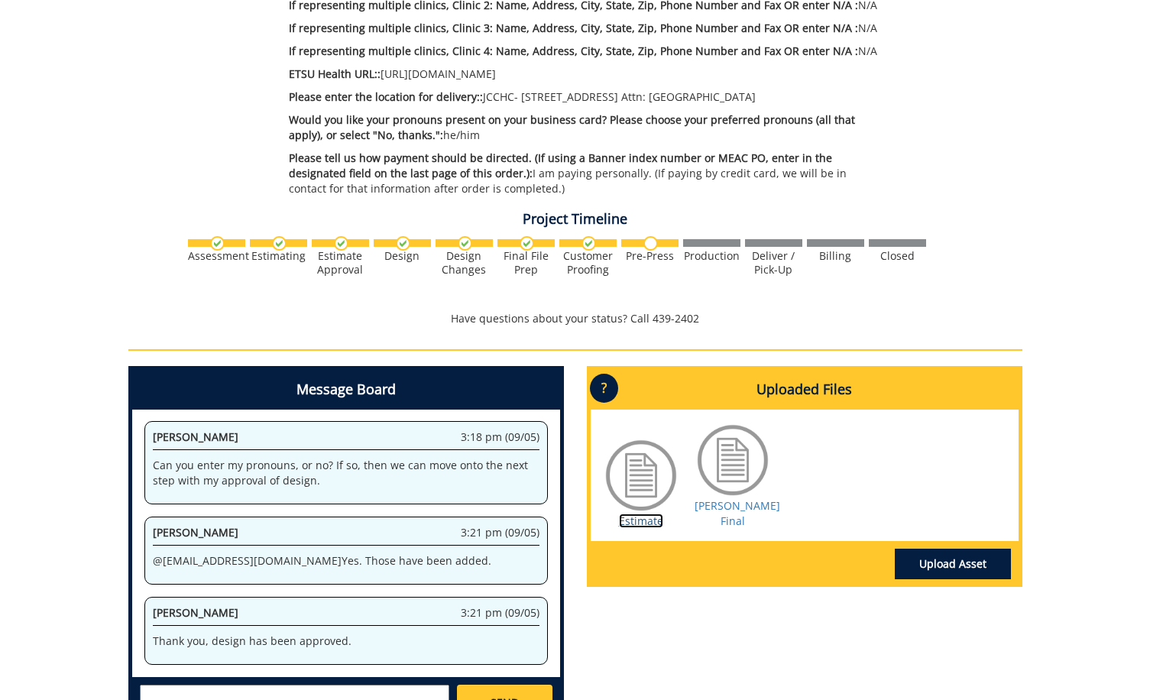
click at [631, 513] on link "Estimate" at bounding box center [641, 520] width 44 height 15
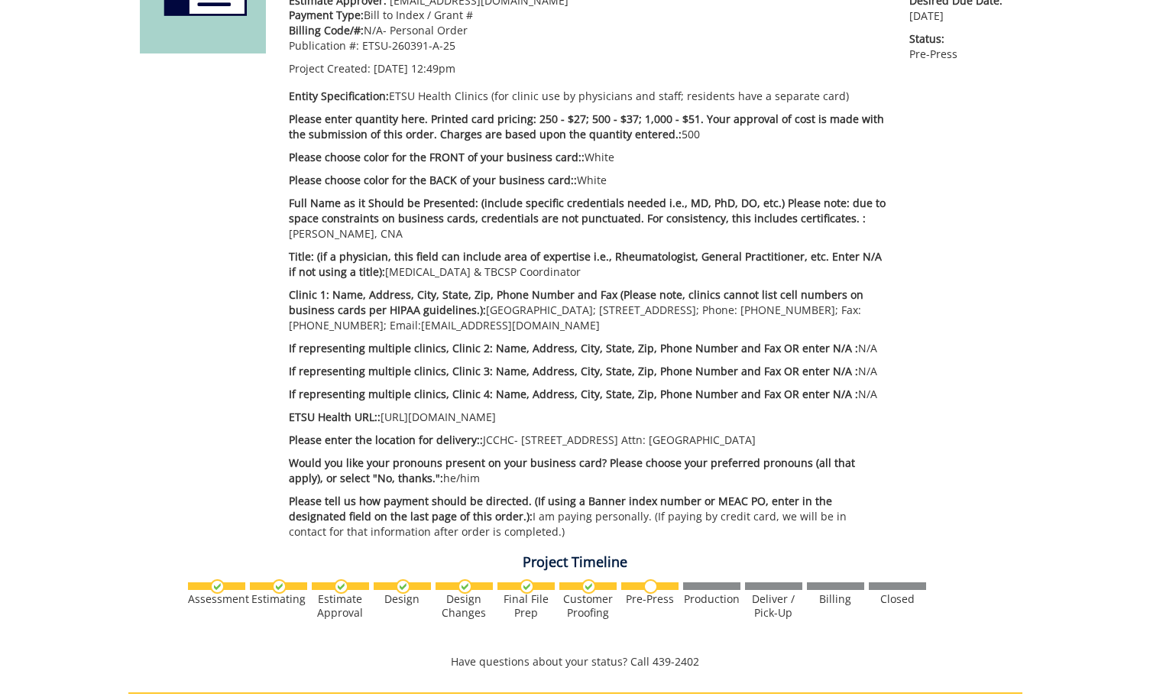
scroll to position [0, 0]
